Goal: Find specific page/section: Find specific page/section

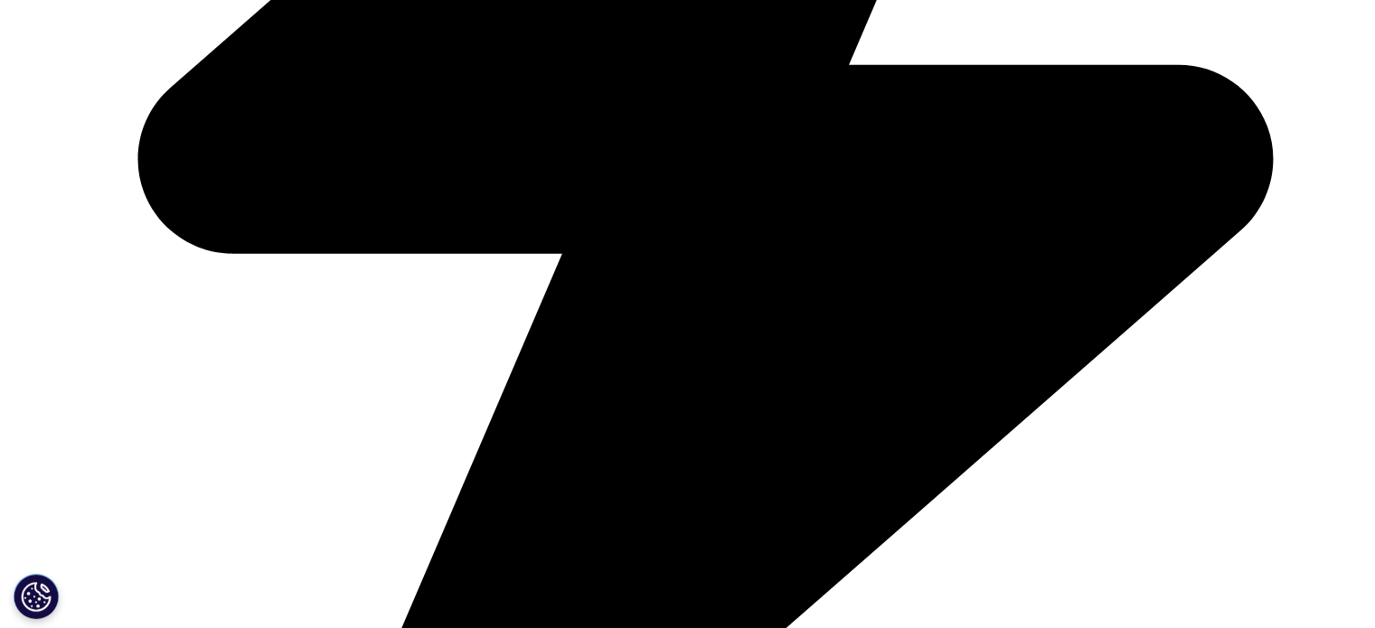
scroll to position [5064, 0]
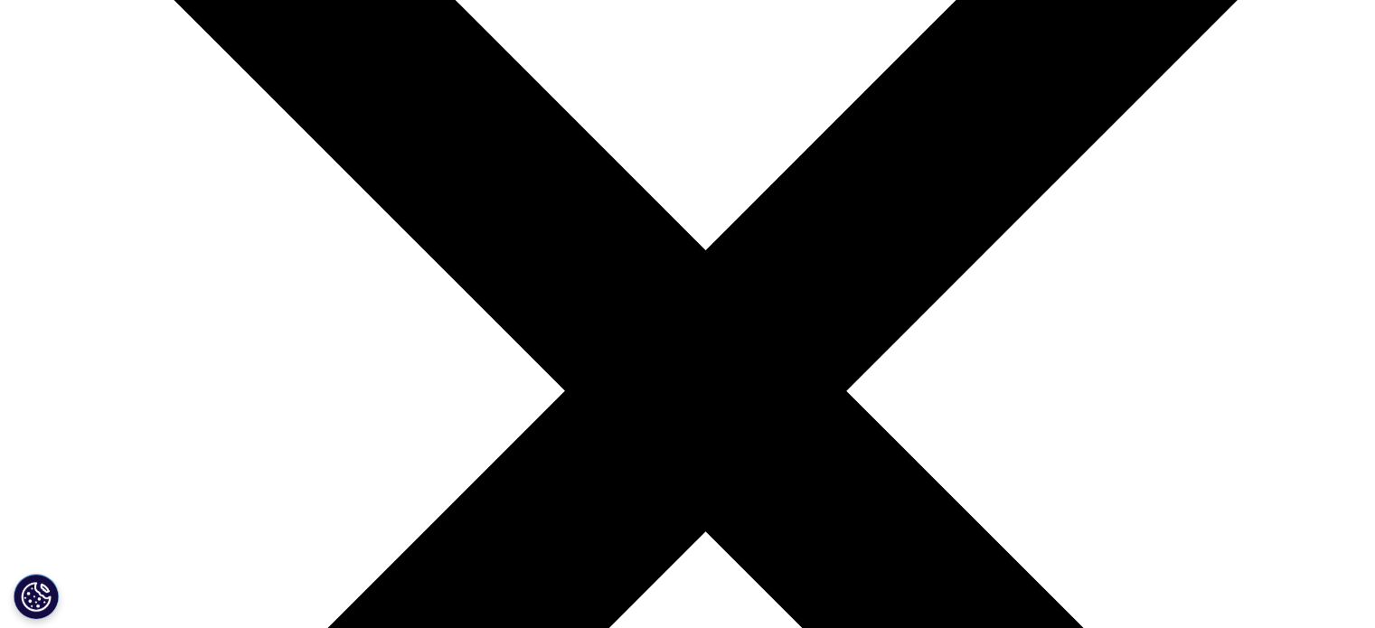
scroll to position [6330, 0]
